Goal: Use online tool/utility: Utilize a website feature to perform a specific function

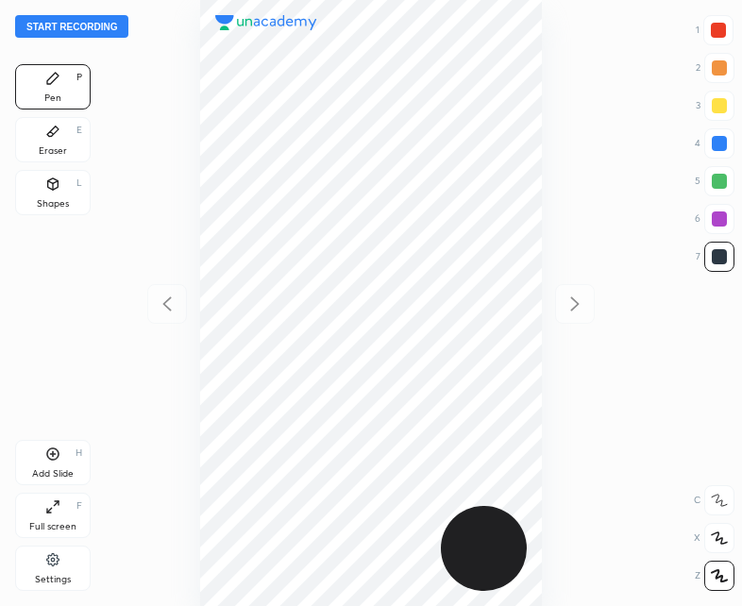
scroll to position [606, 440]
click at [54, 25] on button "Start recording" at bounding box center [71, 26] width 113 height 23
click at [65, 15] on button "End recording" at bounding box center [67, 26] width 105 height 23
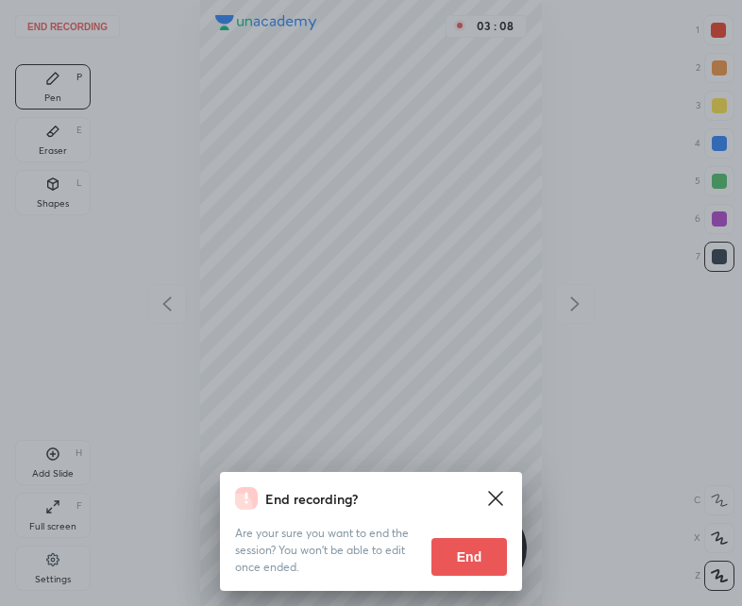
click at [468, 553] on button "End" at bounding box center [469, 557] width 76 height 38
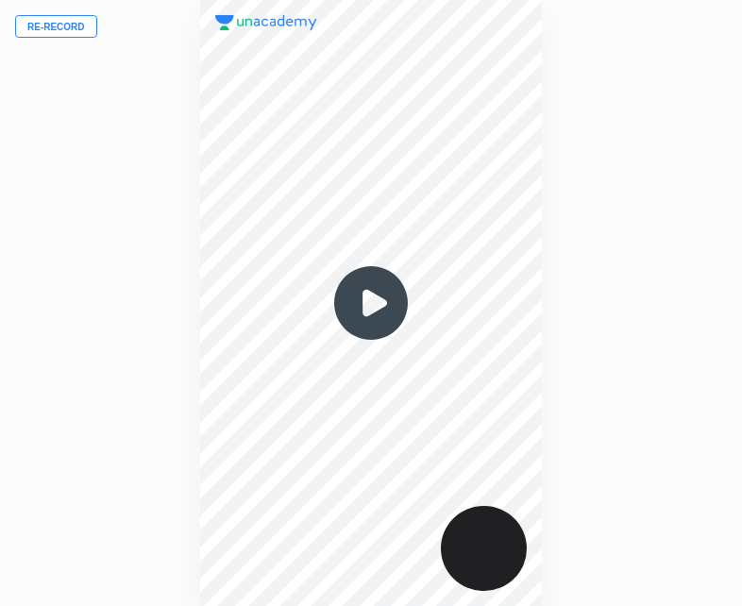
click at [57, 24] on button "Re-record" at bounding box center [56, 26] width 82 height 23
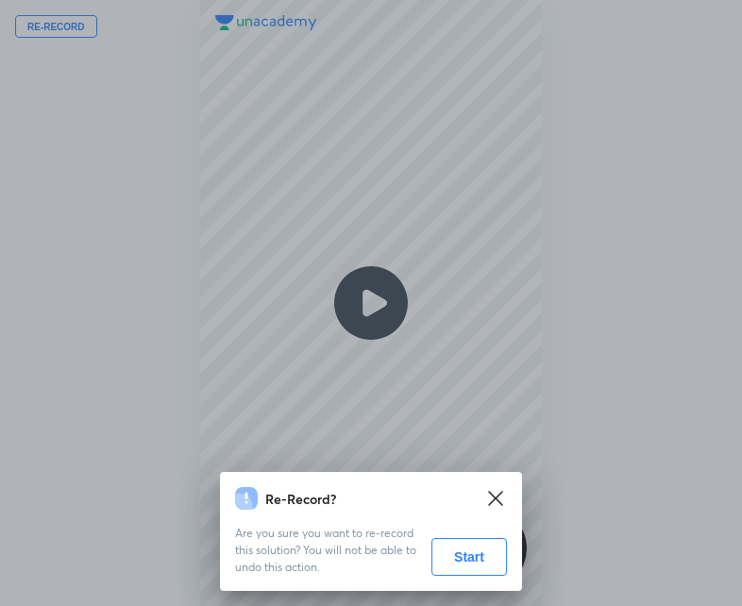
click at [467, 549] on button "Start" at bounding box center [469, 557] width 76 height 38
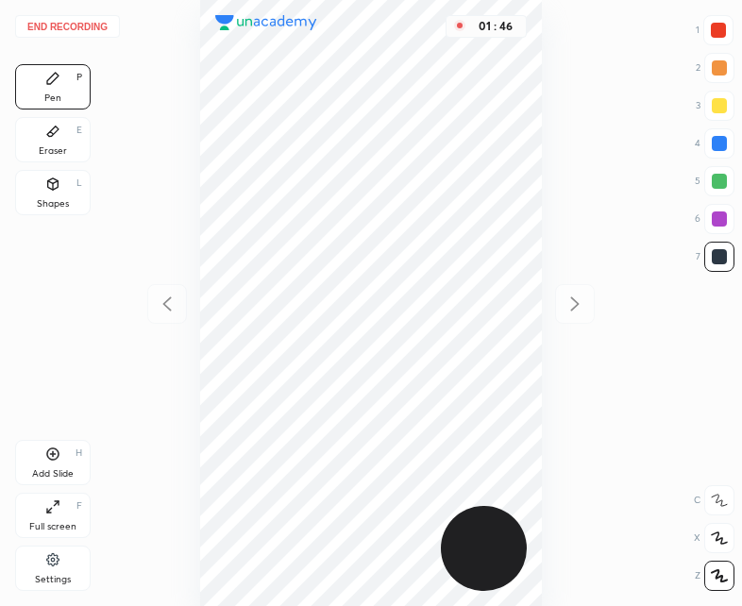
click at [68, 25] on button "End recording" at bounding box center [67, 26] width 105 height 23
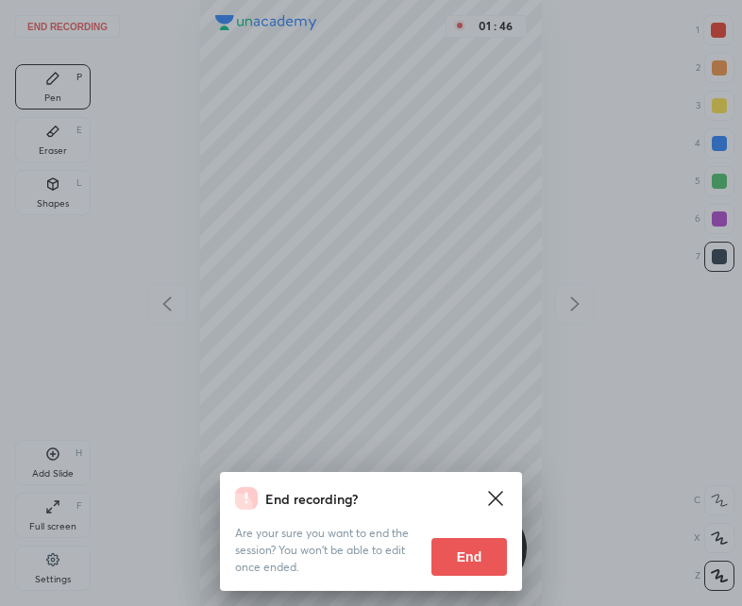
click at [463, 554] on button "End" at bounding box center [469, 557] width 76 height 38
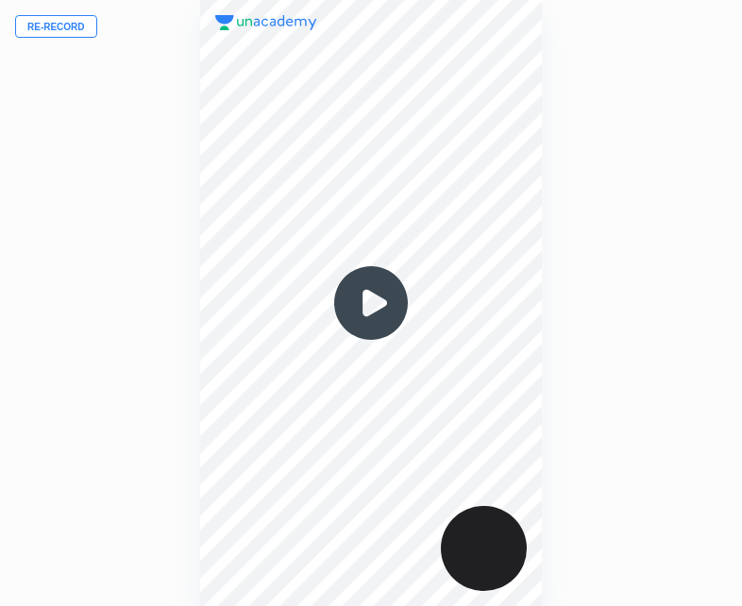
click at [374, 307] on img at bounding box center [371, 303] width 91 height 91
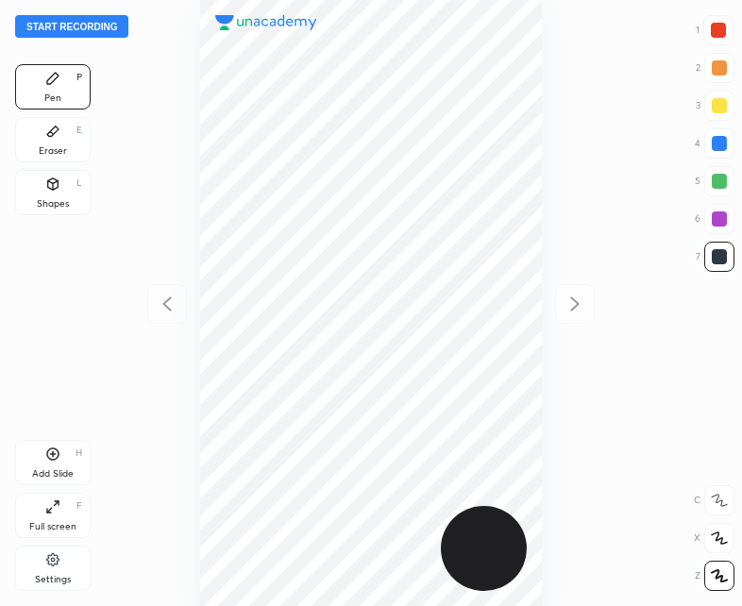
scroll to position [606, 440]
